Goal: Find specific page/section

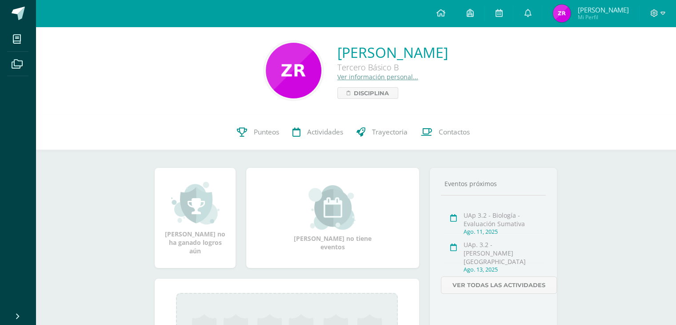
click at [582, 8] on span "[PERSON_NAME]" at bounding box center [603, 9] width 51 height 9
click at [584, 13] on span "Mi Perfil" at bounding box center [603, 17] width 51 height 8
click at [254, 141] on link "Punteos" at bounding box center [258, 132] width 56 height 36
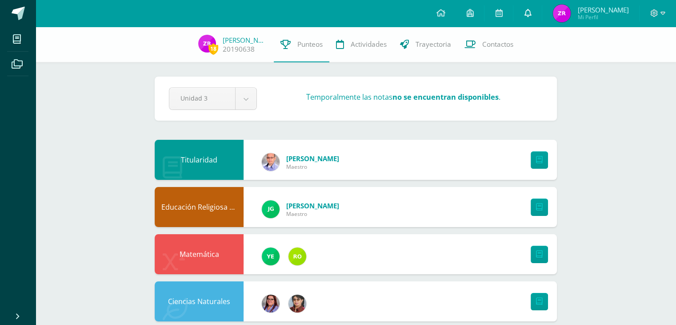
click at [534, 7] on link at bounding box center [528, 13] width 28 height 27
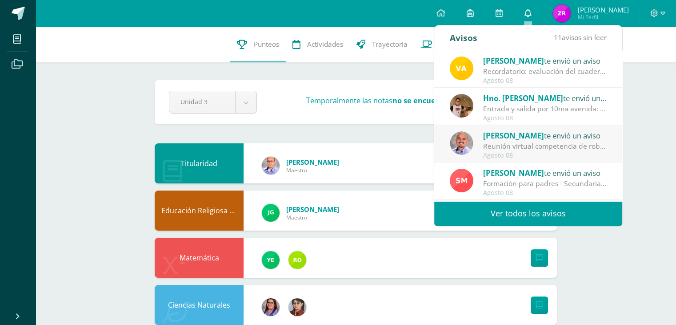
click at [525, 15] on icon at bounding box center [527, 13] width 7 height 8
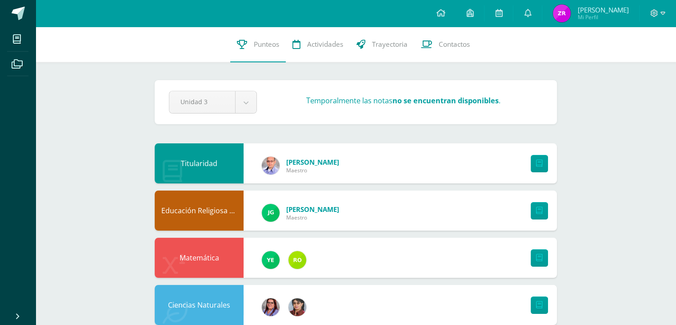
click at [413, 93] on div "Unidad 3 Unidad 1 Unidad 2 Unidad 3 Unidad 4 Temporalmente las notas no se encu…" at bounding box center [355, 102] width 381 height 23
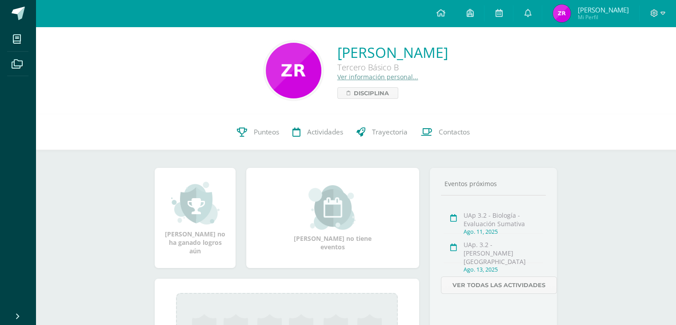
click at [176, 31] on div "[PERSON_NAME] Tercero Básico B Ver información personal... Disciplina" at bounding box center [356, 71] width 641 height 88
